Goal: Find specific page/section: Find specific page/section

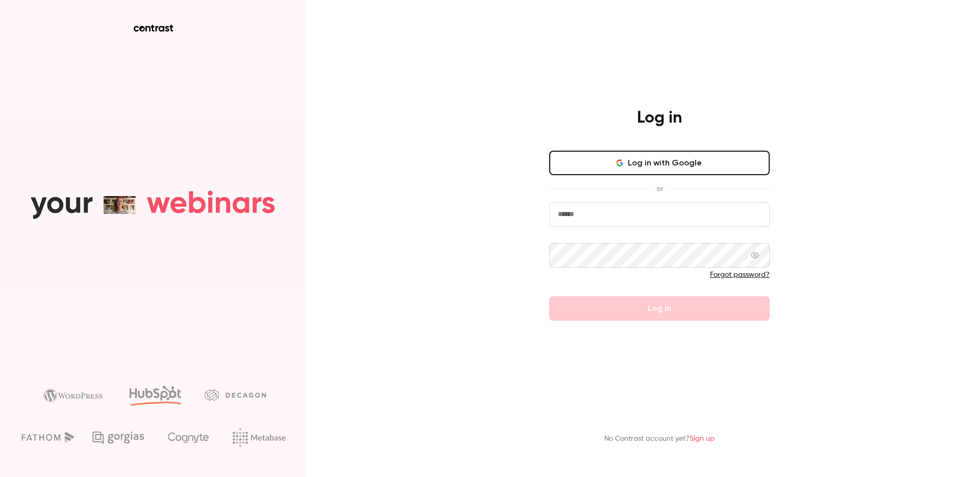
click at [623, 209] on input "email" at bounding box center [659, 214] width 220 height 24
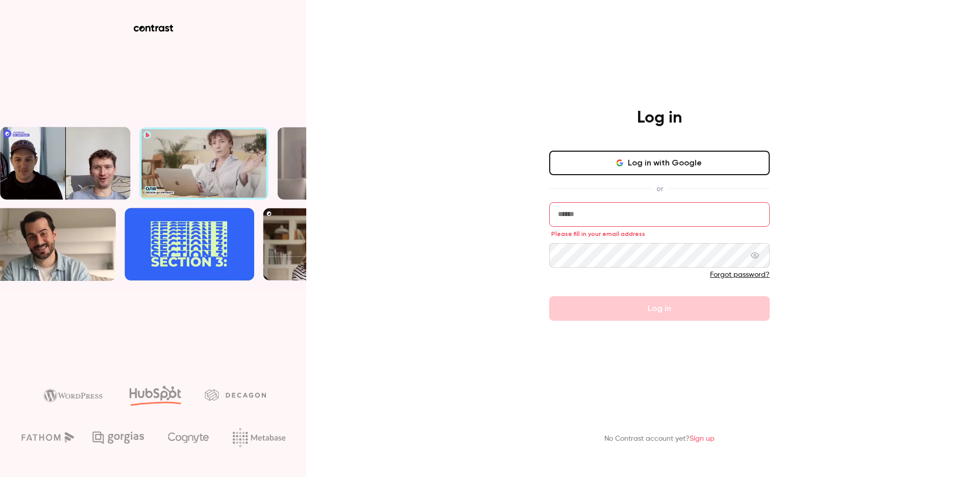
click at [591, 210] on input "email" at bounding box center [659, 214] width 220 height 24
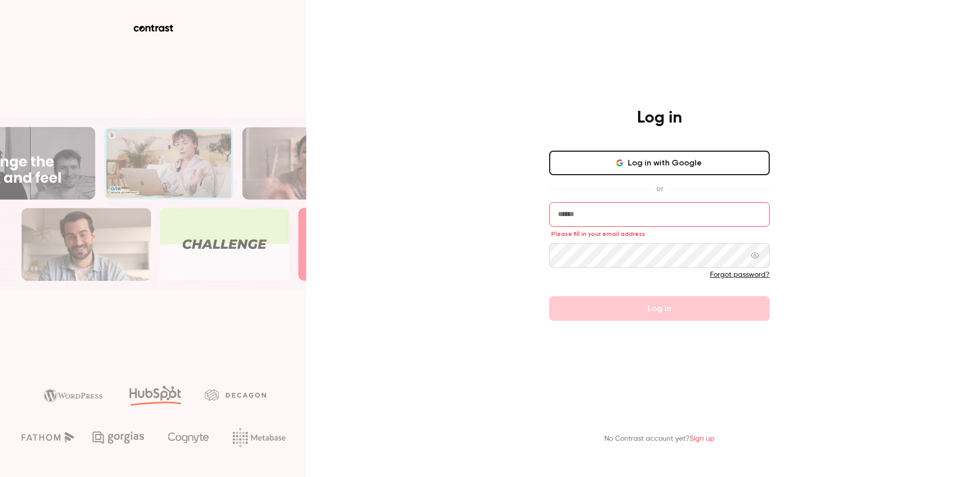
type input "**********"
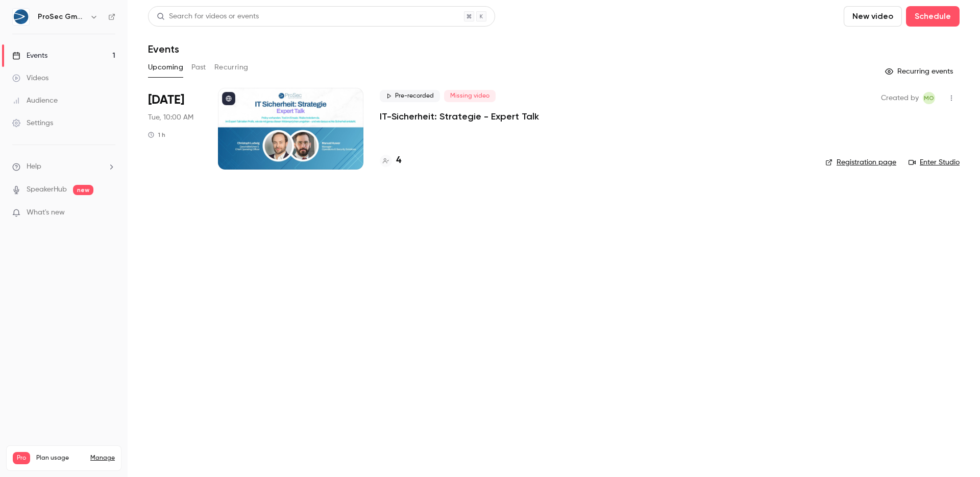
click at [513, 114] on p "IT-Sicherheit: Strategie - Expert Talk" at bounding box center [459, 116] width 159 height 12
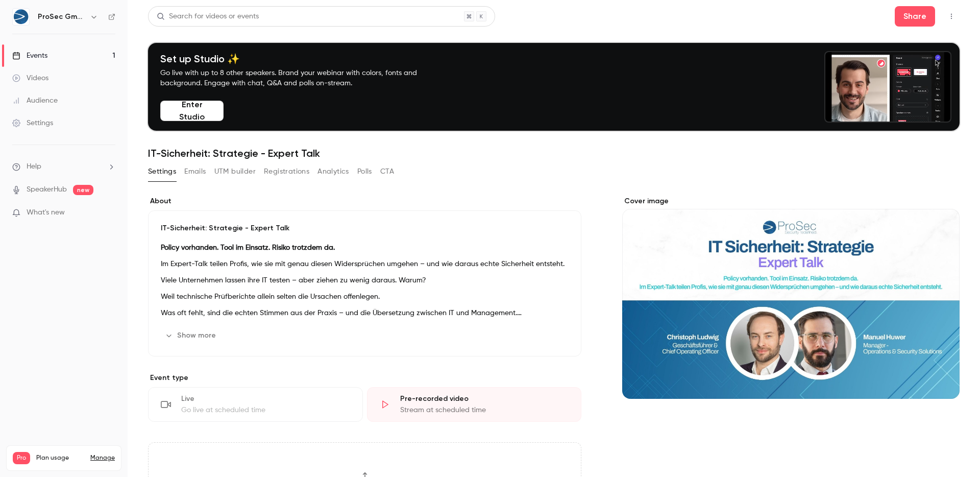
click at [61, 94] on link "Audience" at bounding box center [64, 100] width 128 height 22
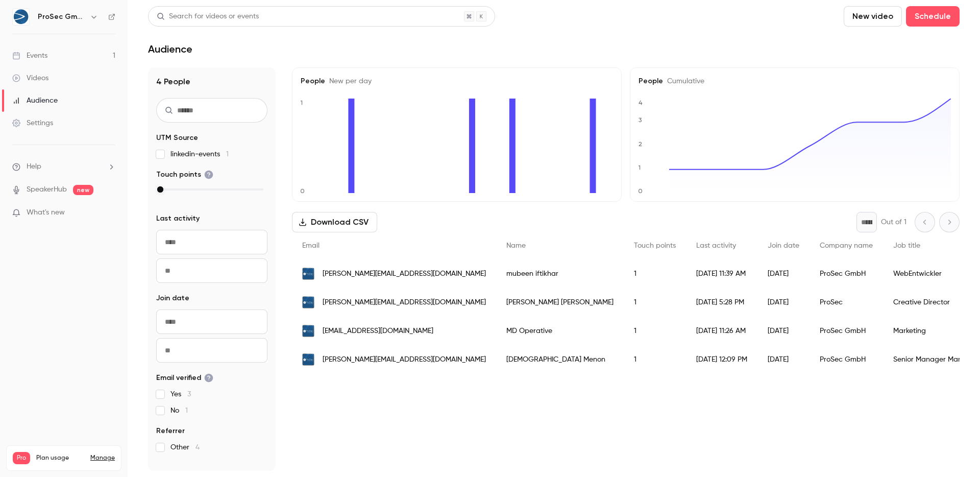
click at [359, 272] on span "[PERSON_NAME][EMAIL_ADDRESS][DOMAIN_NAME]" at bounding box center [404, 273] width 163 height 11
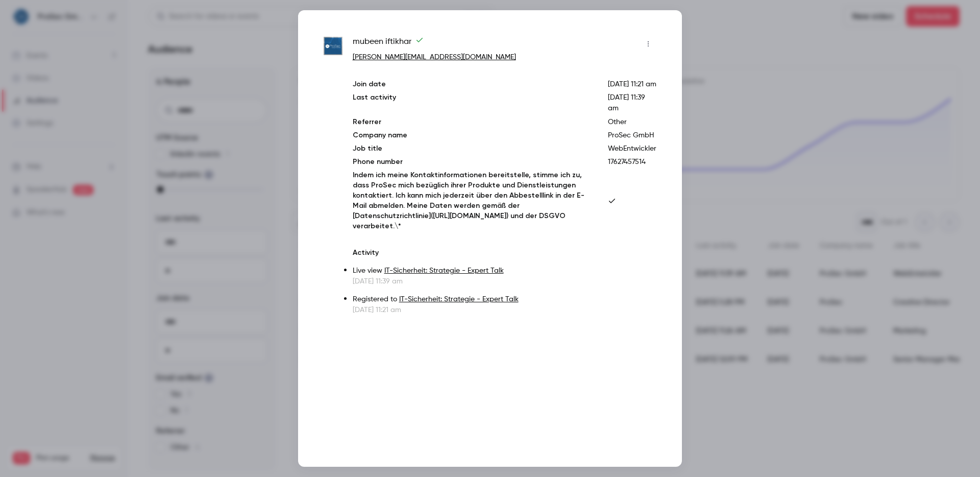
click at [775, 135] on div at bounding box center [490, 238] width 980 height 477
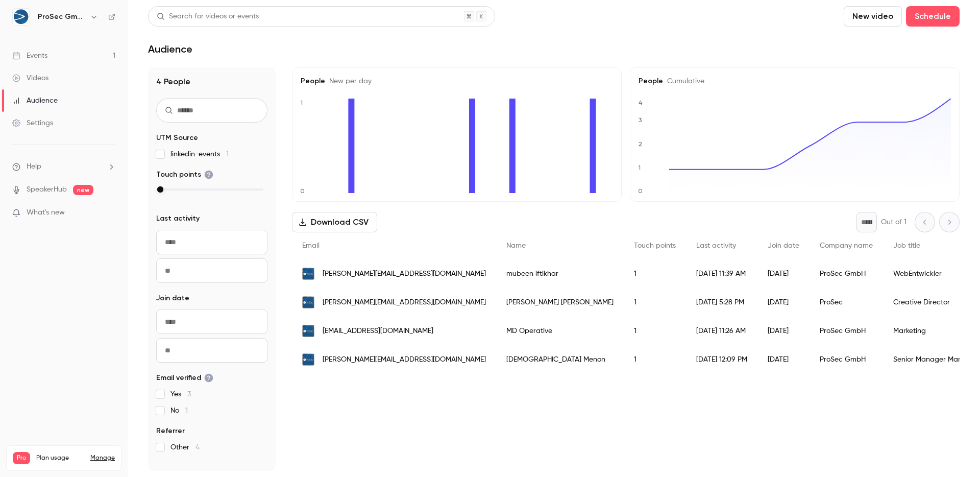
click at [380, 301] on span "[PERSON_NAME][EMAIL_ADDRESS][DOMAIN_NAME]" at bounding box center [404, 302] width 163 height 11
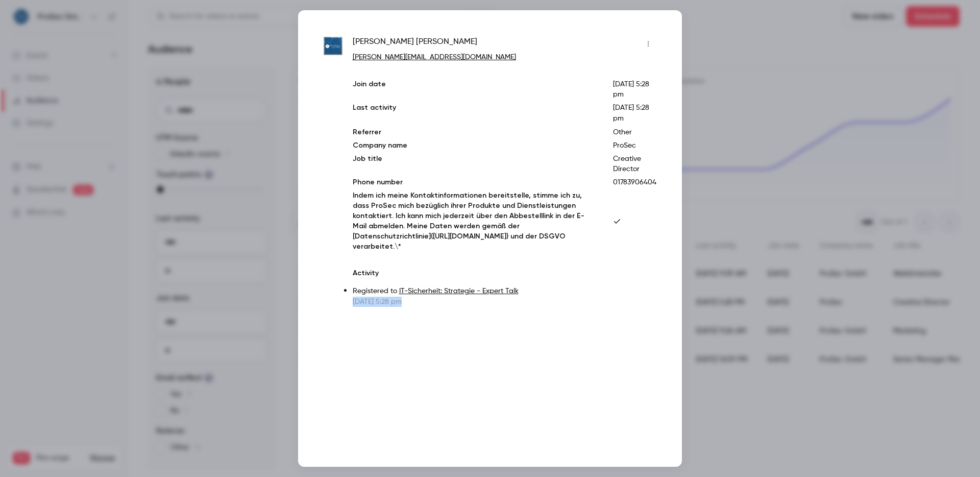
drag, startPoint x: 370, startPoint y: 291, endPoint x: 473, endPoint y: 293, distance: 103.1
click at [473, 293] on div "[PERSON_NAME] [PERSON_NAME][EMAIL_ADDRESS][DOMAIN_NAME] Join date [DATE] 5:28 p…" at bounding box center [490, 171] width 333 height 271
click at [474, 297] on p "[DATE] 5:28 pm" at bounding box center [505, 302] width 304 height 10
click at [858, 54] on div at bounding box center [490, 238] width 980 height 477
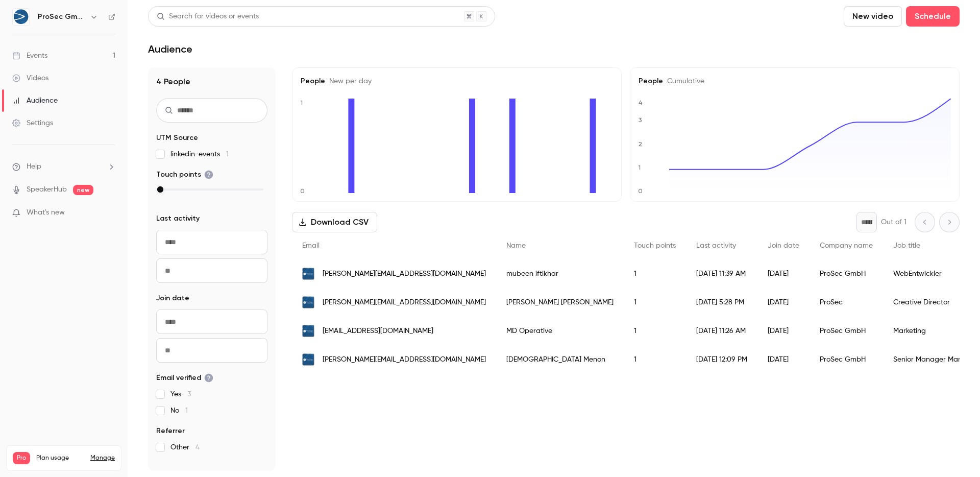
click at [399, 274] on span "[PERSON_NAME][EMAIL_ADDRESS][DOMAIN_NAME]" at bounding box center [404, 273] width 163 height 11
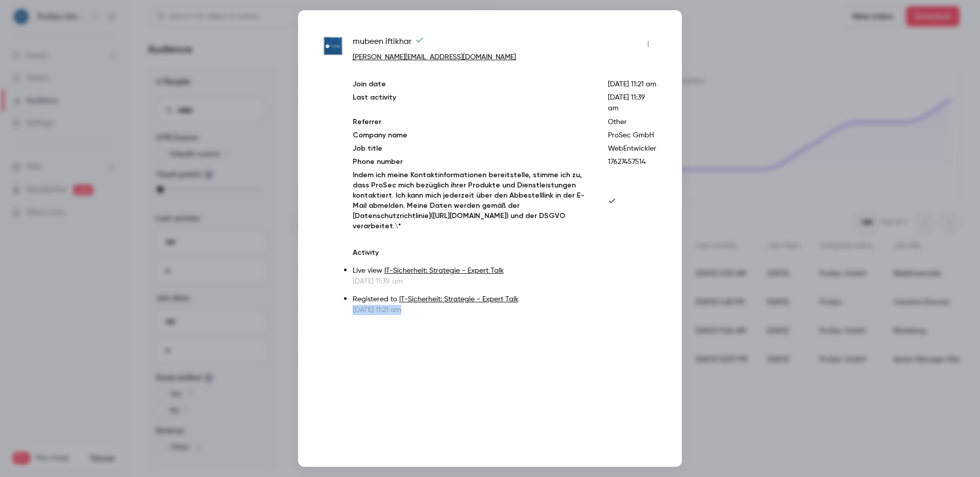
drag, startPoint x: 406, startPoint y: 319, endPoint x: 512, endPoint y: 317, distance: 106.2
click at [512, 315] on div "mubeen iftikhar [EMAIL_ADDRESS][DOMAIN_NAME] Join date [DATE] 11:21 am Last act…" at bounding box center [490, 175] width 333 height 279
click at [544, 334] on div "mubeen iftikhar [EMAIL_ADDRESS][DOMAIN_NAME] Join date [DATE] 11:21 am Last act…" at bounding box center [490, 238] width 384 height 456
click at [751, 109] on div at bounding box center [490, 238] width 980 height 477
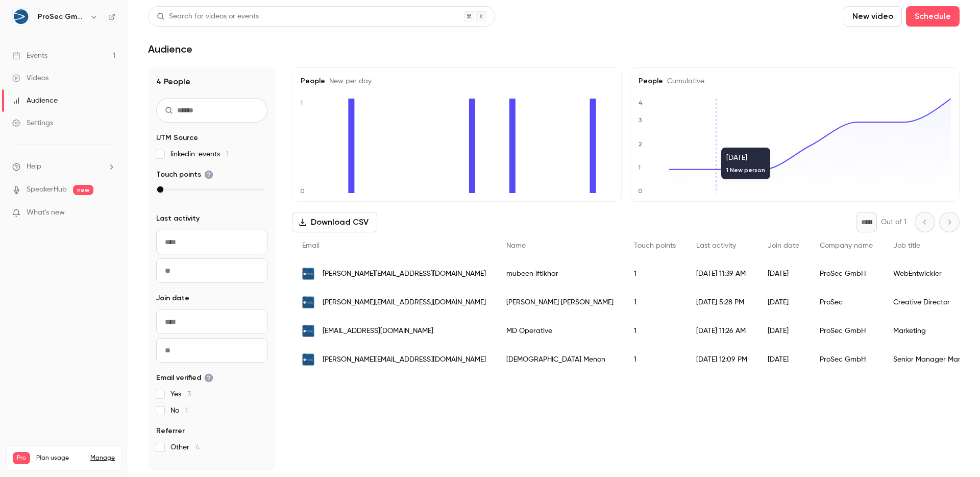
click at [37, 40] on ul "Events 1 Videos Audience Settings" at bounding box center [64, 89] width 128 height 110
click at [37, 55] on div "Events" at bounding box center [29, 56] width 35 height 10
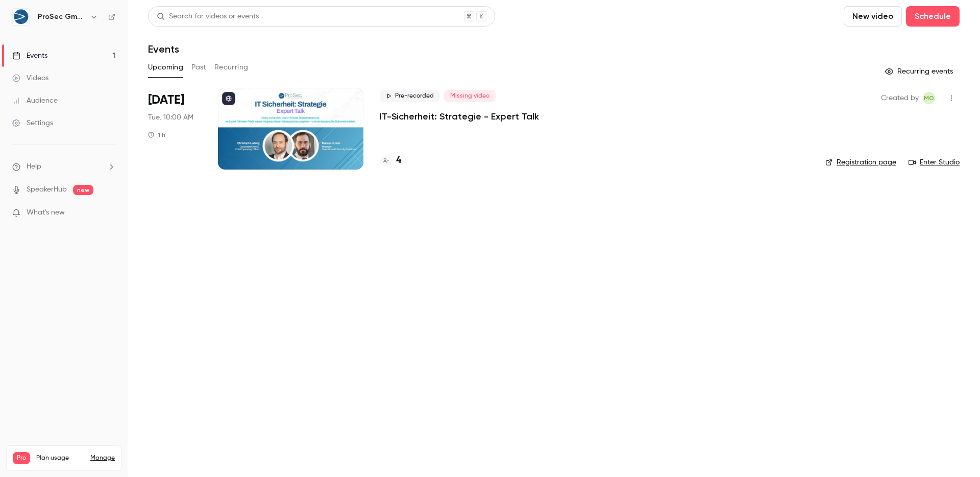
click at [533, 133] on div "Pre-recorded Missing video IT-Sicherheit: Strategie - Expert Talk 4" at bounding box center [594, 129] width 429 height 82
